Goal: Transaction & Acquisition: Purchase product/service

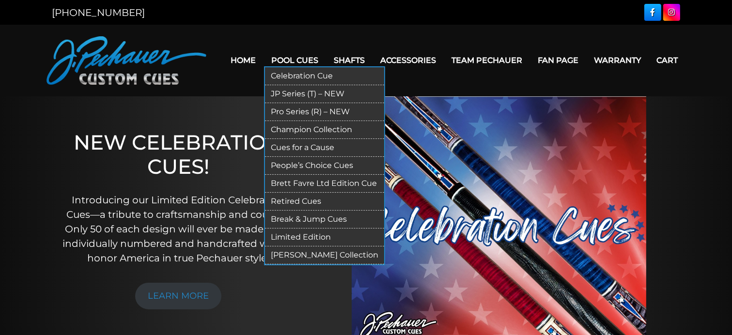
click at [289, 109] on link "Pro Series (R) – NEW" at bounding box center [324, 112] width 119 height 18
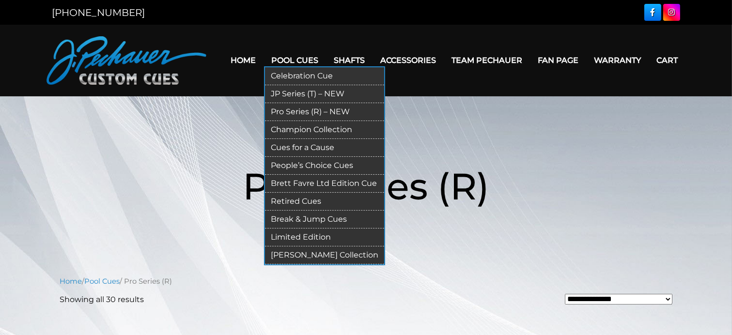
click at [295, 94] on link "JP Series (T) – NEW" at bounding box center [324, 94] width 119 height 18
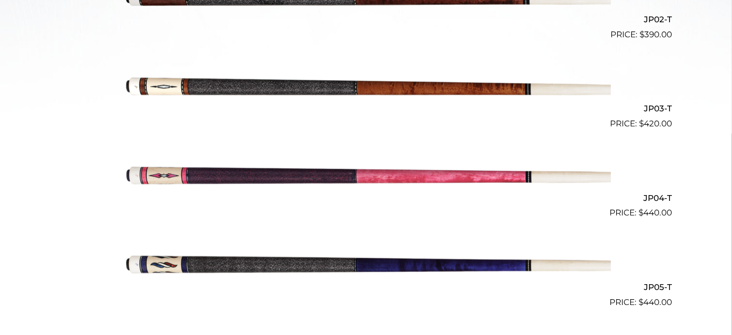
scroll to position [451, 0]
